Goal: Register for event/course

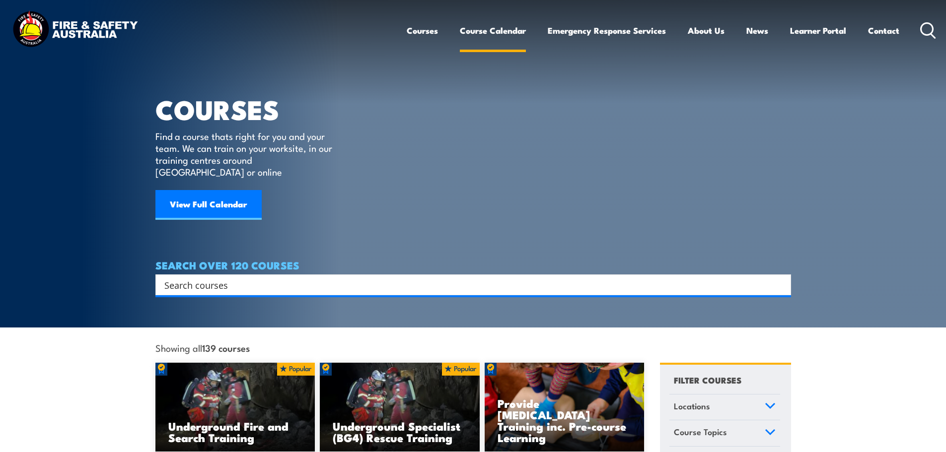
click at [498, 33] on link "Course Calendar" at bounding box center [493, 30] width 66 height 26
click at [497, 29] on link "Course Calendar" at bounding box center [493, 30] width 66 height 26
click at [234, 196] on link "View Full Calendar" at bounding box center [208, 205] width 106 height 30
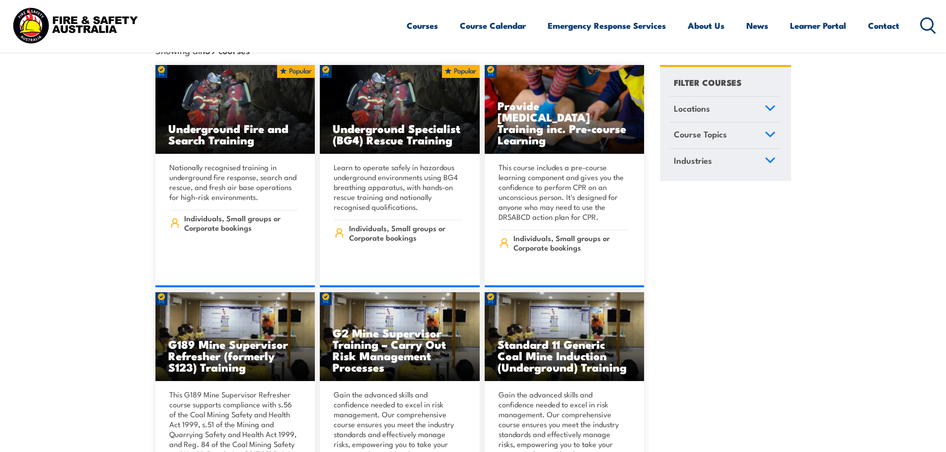
scroll to position [330, 0]
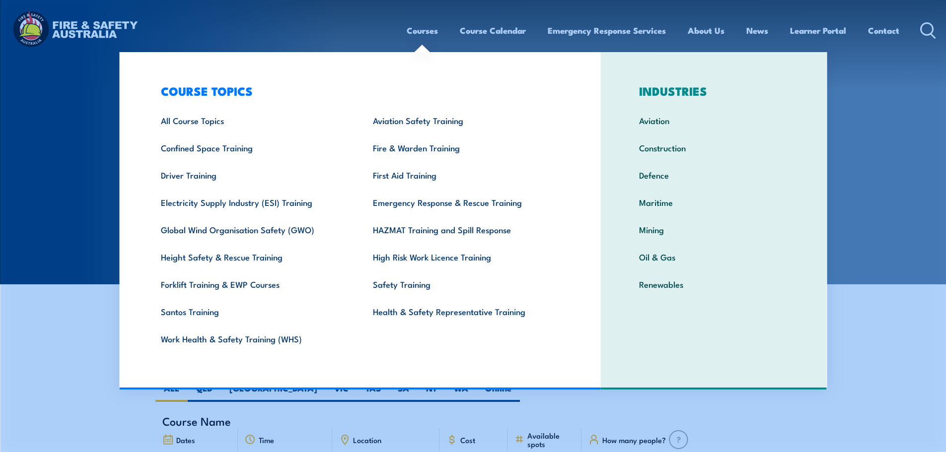
click at [412, 33] on link "Courses" at bounding box center [422, 30] width 31 height 26
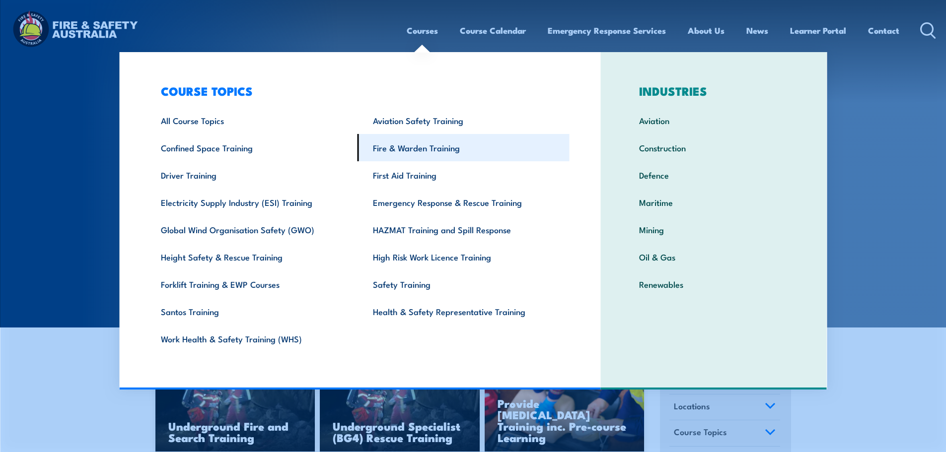
click at [421, 152] on link "Fire & Warden Training" at bounding box center [464, 147] width 212 height 27
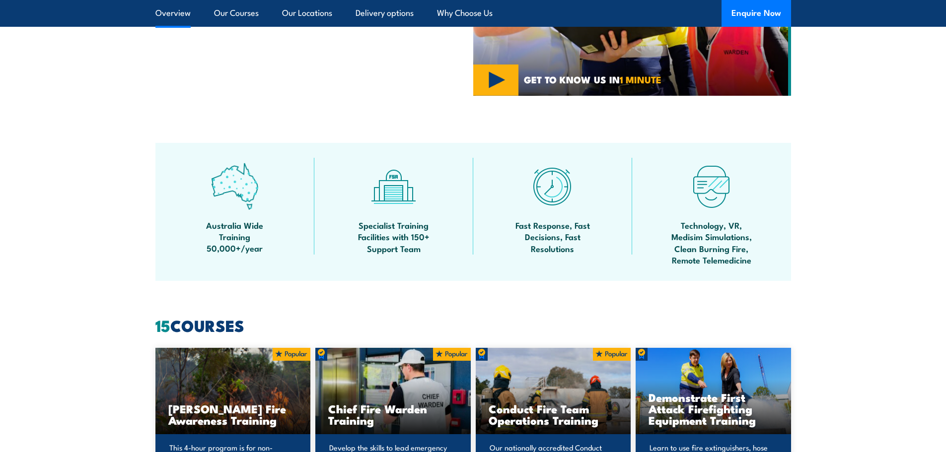
scroll to position [795, 0]
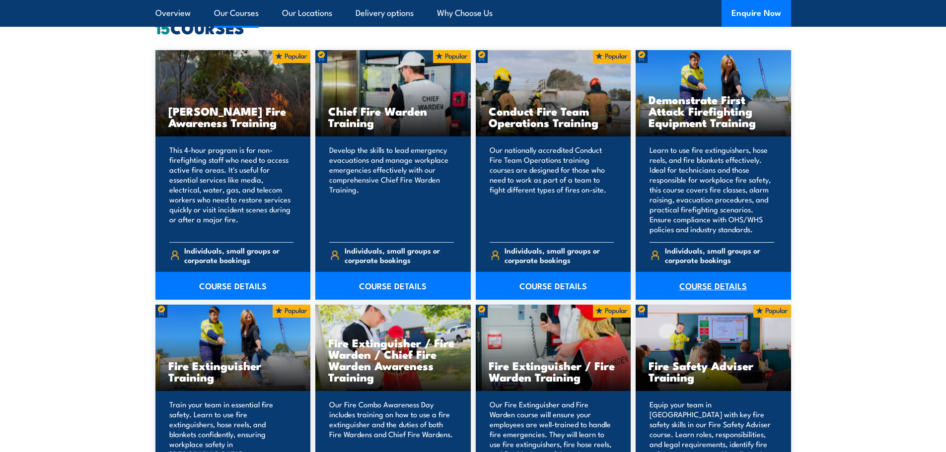
click at [710, 283] on link "COURSE DETAILS" at bounding box center [713, 286] width 155 height 28
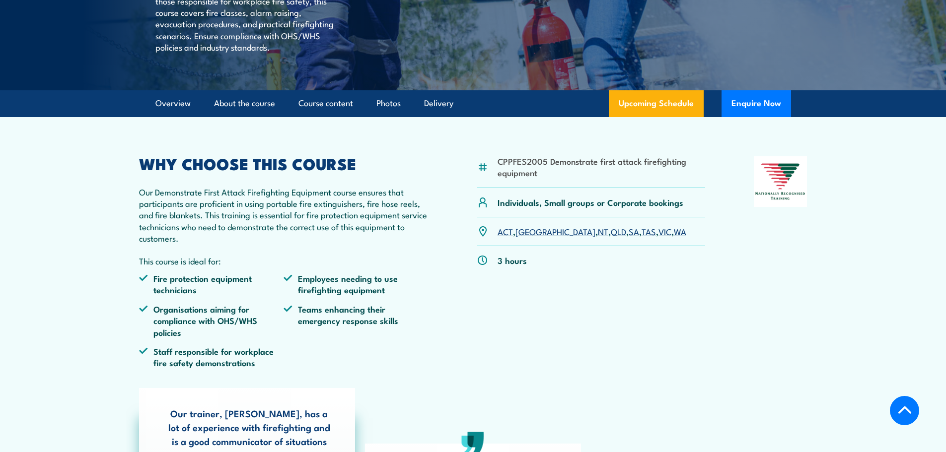
scroll to position [492, 0]
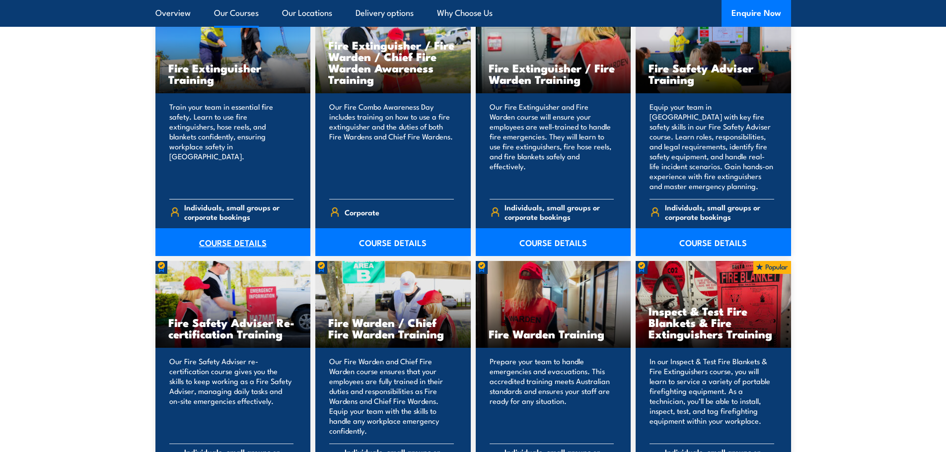
click at [224, 244] on link "COURSE DETAILS" at bounding box center [232, 242] width 155 height 28
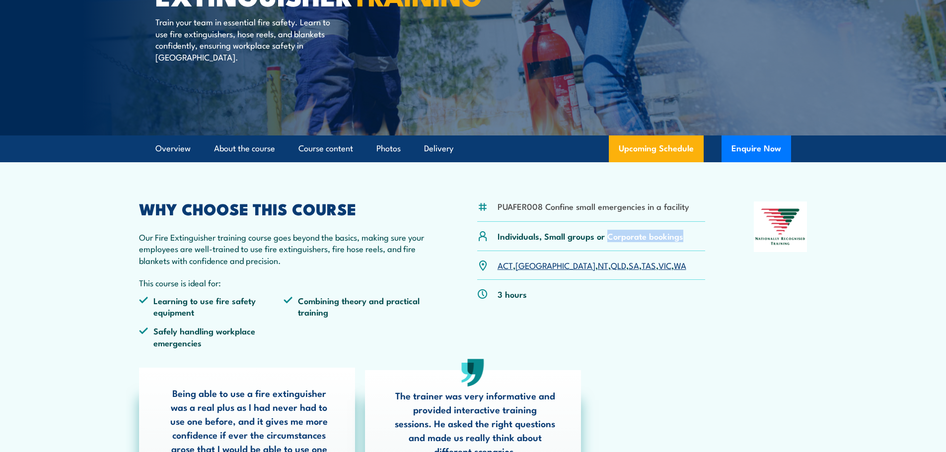
drag, startPoint x: 708, startPoint y: 239, endPoint x: 608, endPoint y: 241, distance: 99.8
click at [608, 241] on div "PUAFER008 Confine small emergencies in a facility Individuals, Small groups or …" at bounding box center [473, 279] width 668 height 154
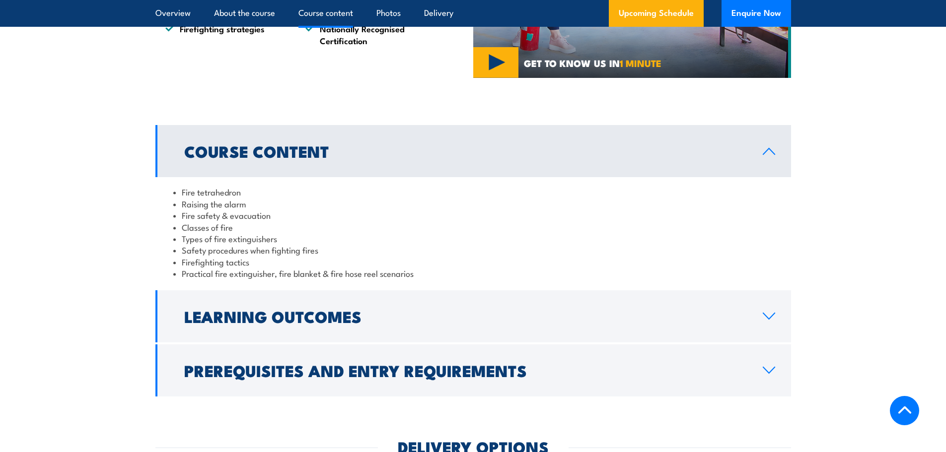
scroll to position [1092, 0]
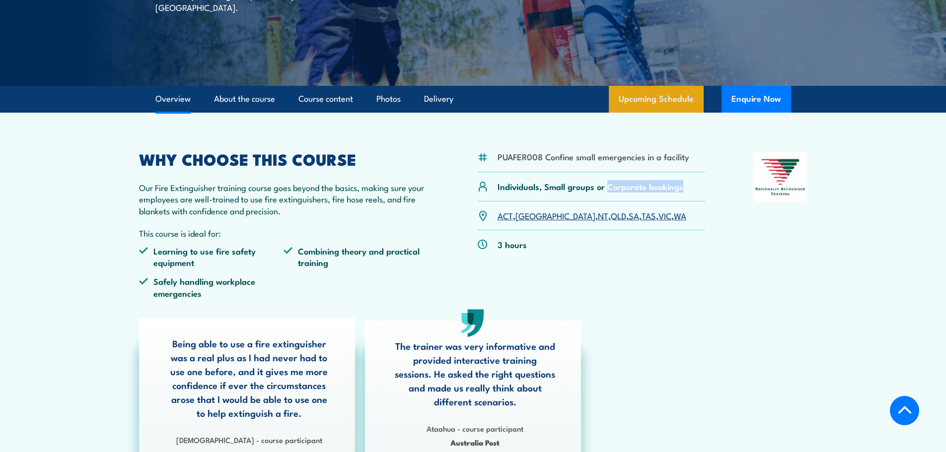
click at [662, 95] on link "Upcoming Schedule" at bounding box center [656, 99] width 95 height 27
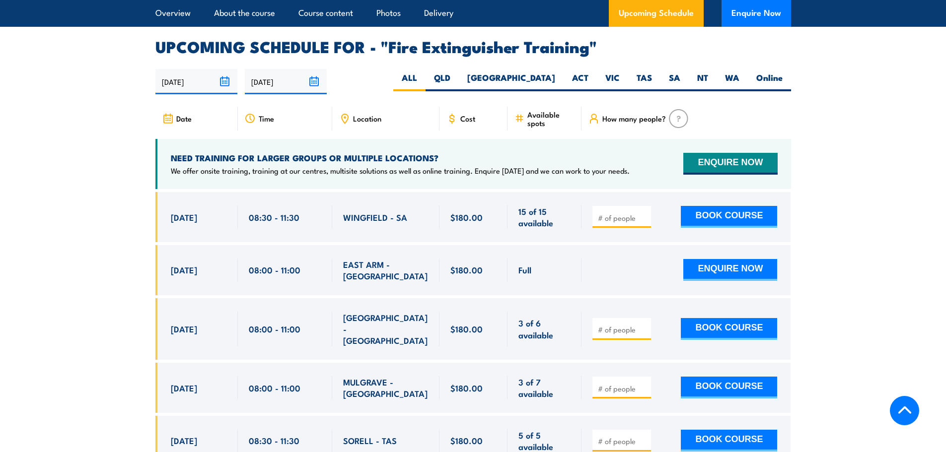
scroll to position [1666, 0]
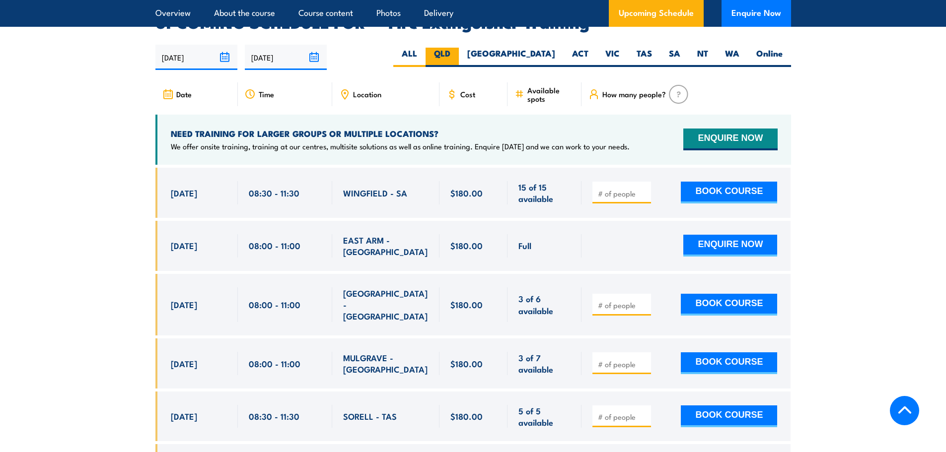
click at [459, 48] on label "QLD" at bounding box center [442, 57] width 33 height 19
click at [457, 48] on input "QLD" at bounding box center [453, 51] width 6 height 6
radio input "true"
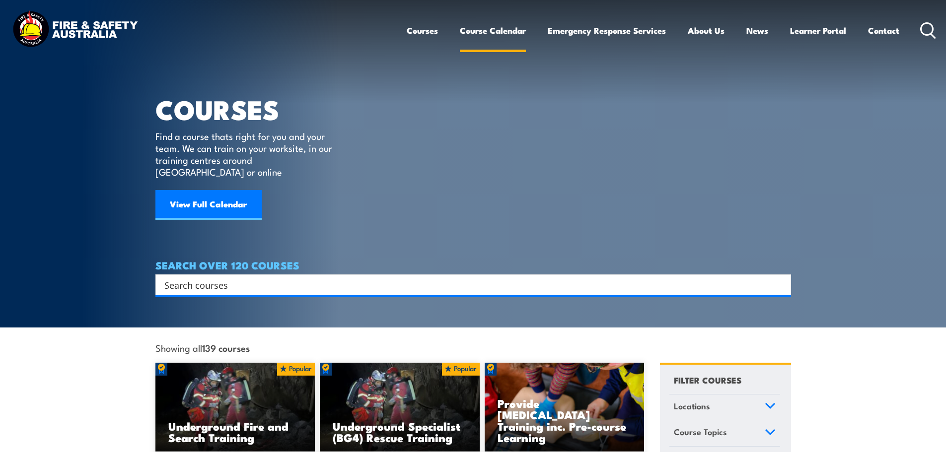
click at [504, 30] on link "Course Calendar" at bounding box center [493, 30] width 66 height 26
click at [488, 37] on link "Course Calendar" at bounding box center [493, 30] width 66 height 26
